Goal: Entertainment & Leisure: Consume media (video, audio)

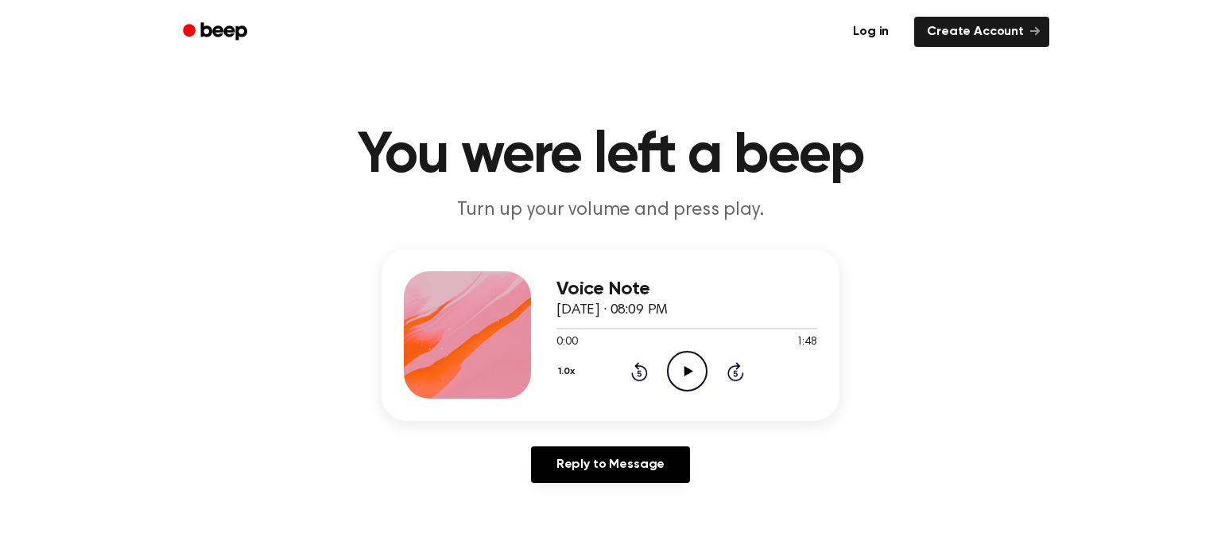
click at [698, 384] on icon "Play Audio" at bounding box center [687, 371] width 41 height 41
click at [688, 373] on icon "Pause Audio" at bounding box center [687, 371] width 41 height 41
click at [674, 366] on icon "Play Audio" at bounding box center [687, 371] width 41 height 41
click at [674, 366] on icon "Pause Audio" at bounding box center [687, 371] width 41 height 41
click at [674, 366] on icon "Play Audio" at bounding box center [687, 371] width 41 height 41
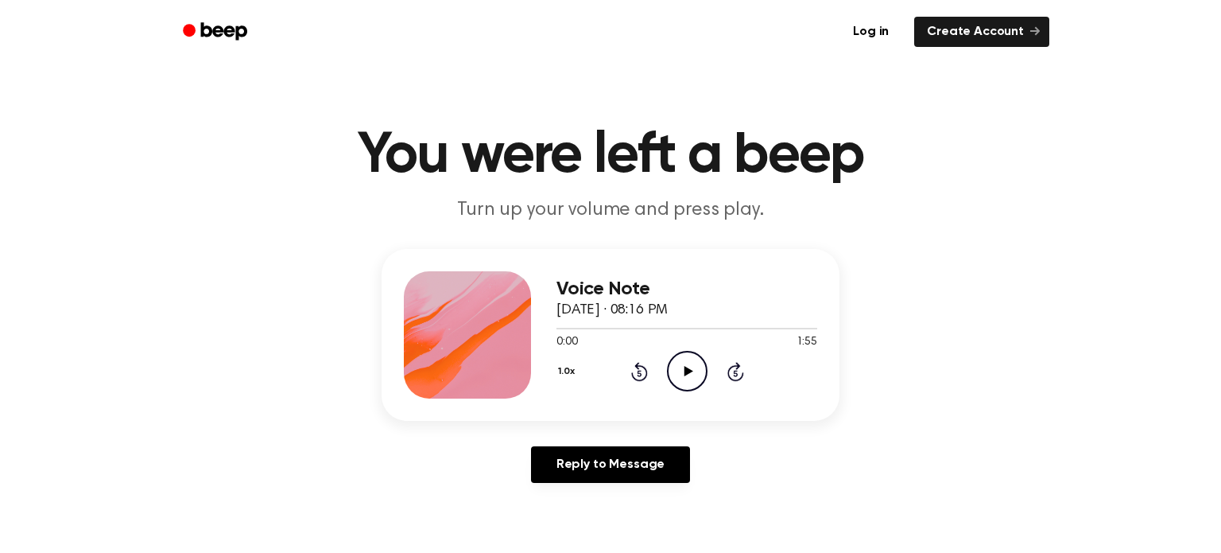
click at [685, 364] on icon "Play Audio" at bounding box center [687, 371] width 41 height 41
click at [685, 372] on icon at bounding box center [688, 371] width 9 height 10
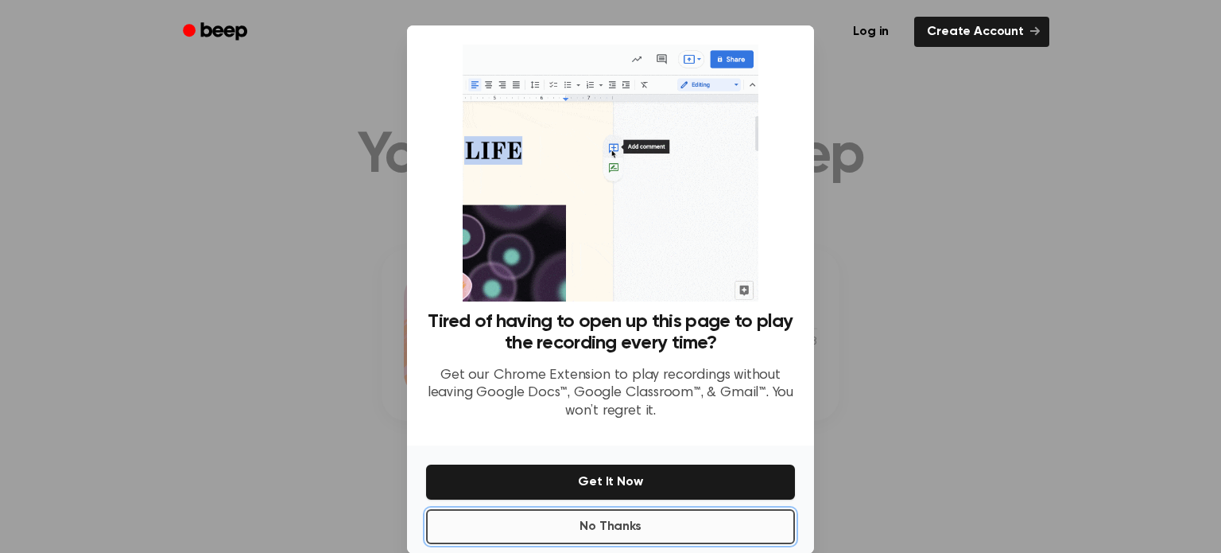
click at [735, 538] on button "No Thanks" at bounding box center [610, 526] width 369 height 35
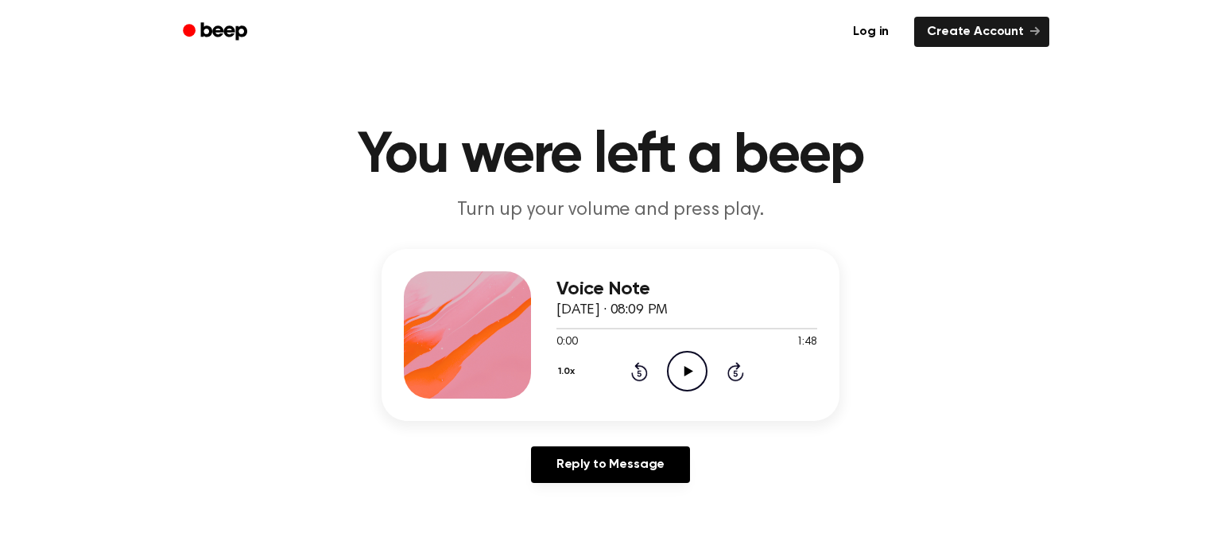
click at [691, 366] on icon "Play Audio" at bounding box center [687, 371] width 41 height 41
click at [692, 376] on icon "Play Audio" at bounding box center [687, 371] width 41 height 41
click at [572, 327] on div at bounding box center [687, 327] width 261 height 13
click at [629, 326] on div at bounding box center [687, 327] width 261 height 13
click at [684, 375] on icon at bounding box center [687, 371] width 7 height 10
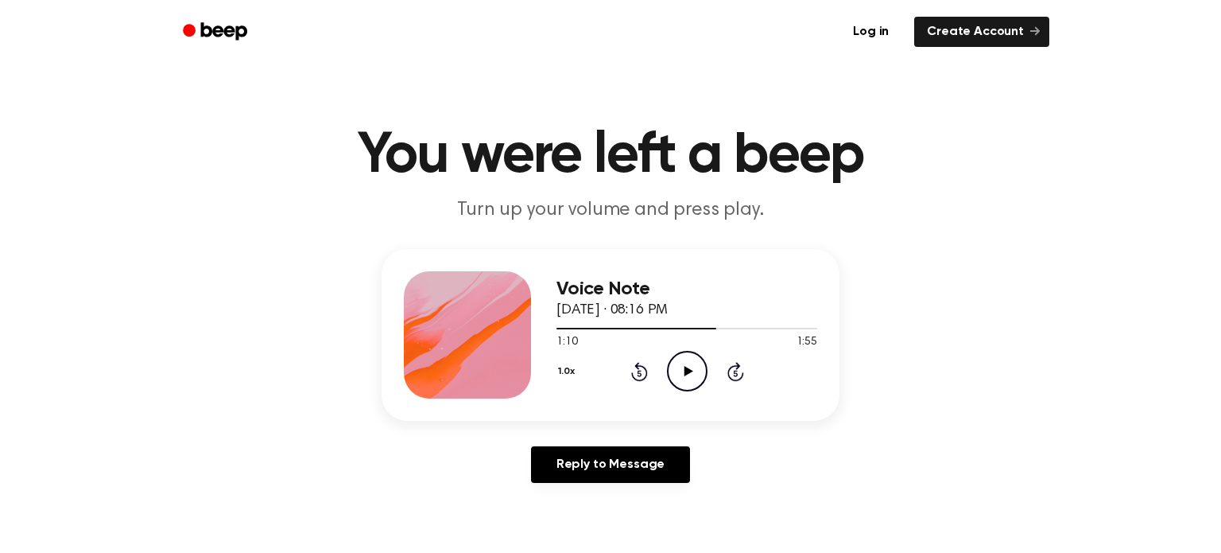
click at [684, 375] on icon at bounding box center [688, 371] width 9 height 10
